Goal: Check status: Check status

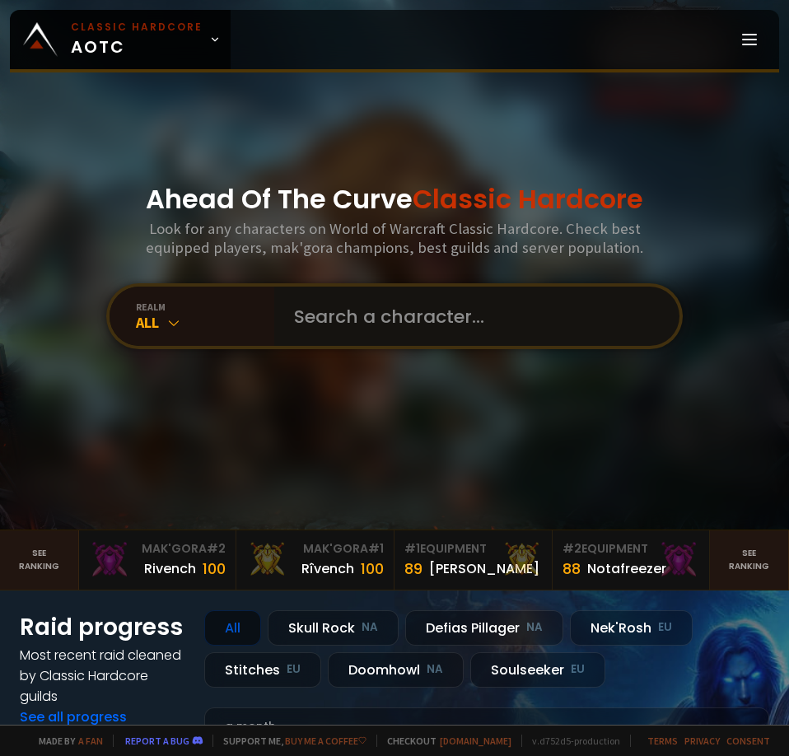
click at [423, 300] on input "text" at bounding box center [471, 315] width 375 height 59
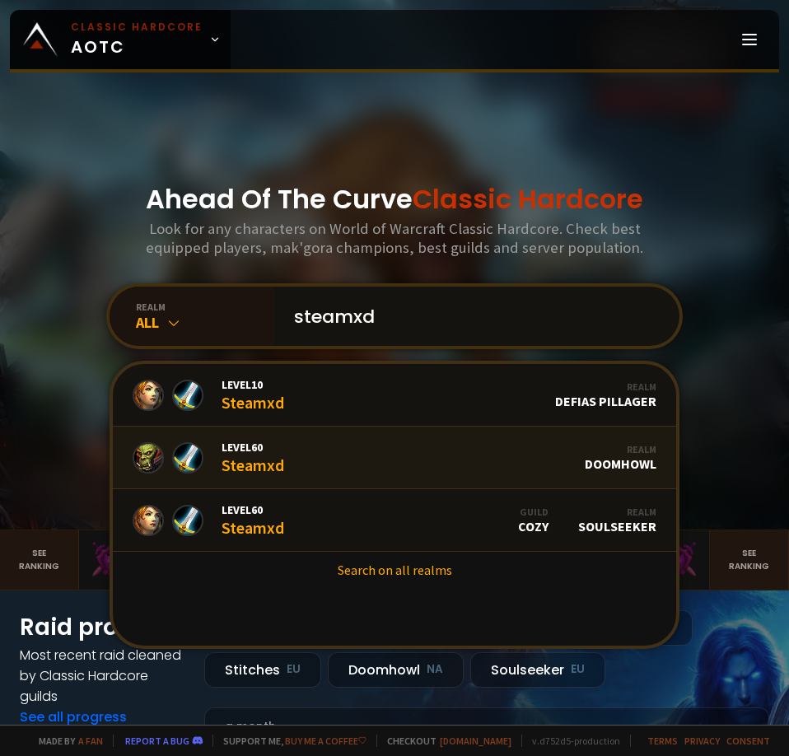
type input "steamxd"
click at [446, 466] on link "Level 60 Steamxd Realm Doomhowl" at bounding box center [394, 457] width 563 height 63
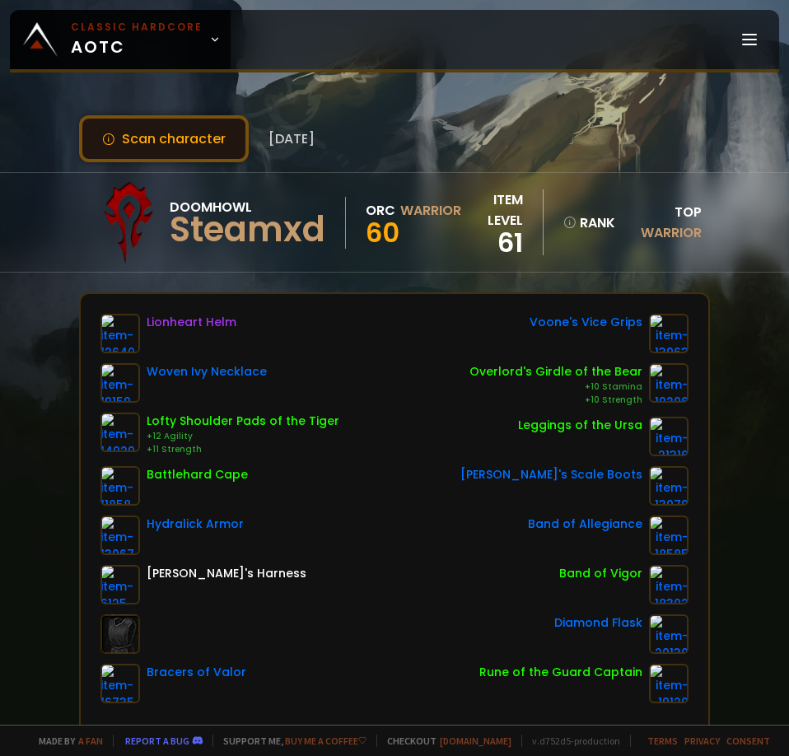
click at [179, 125] on button "Scan character" at bounding box center [164, 138] width 170 height 47
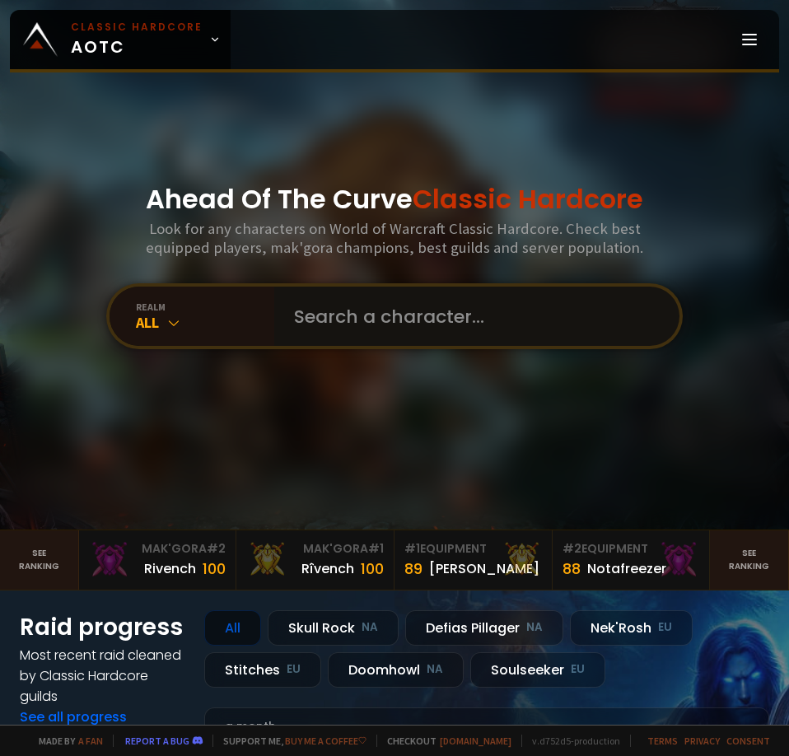
click at [379, 328] on input "text" at bounding box center [471, 315] width 375 height 59
